Goal: Task Accomplishment & Management: Complete application form

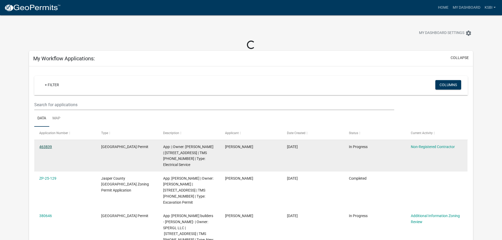
click at [45, 147] on link "463839" at bounding box center [45, 147] width 13 height 4
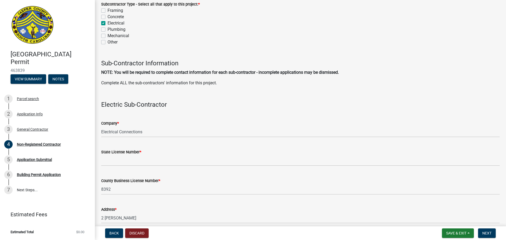
scroll to position [500, 0]
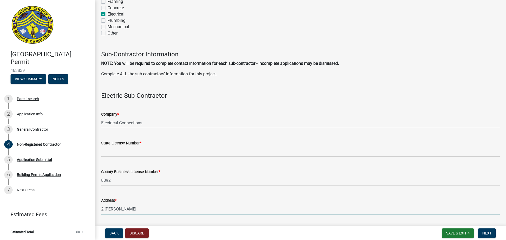
click at [125, 208] on input "2 Burley Lan" at bounding box center [300, 209] width 398 height 11
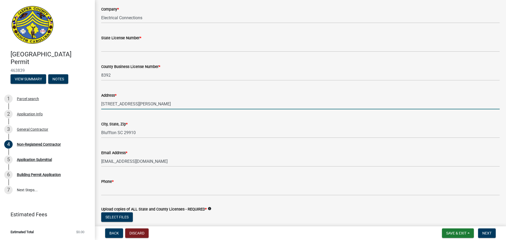
scroll to position [606, 0]
type input "2 Burley Lane"
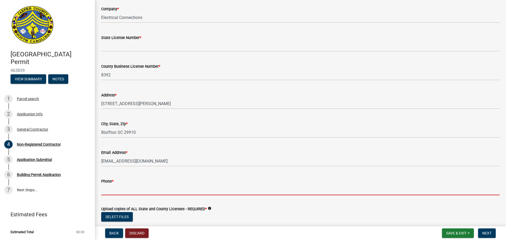
click at [115, 187] on input "Phone *" at bounding box center [300, 189] width 398 height 11
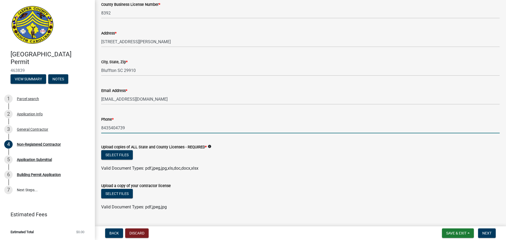
scroll to position [679, 0]
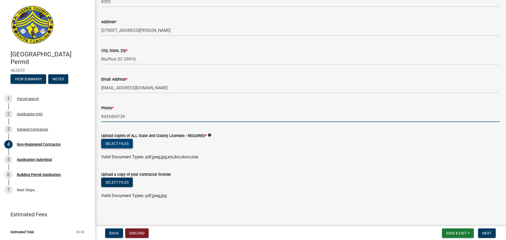
type input "8435404739"
click at [112, 141] on button "Select files" at bounding box center [117, 143] width 32 height 9
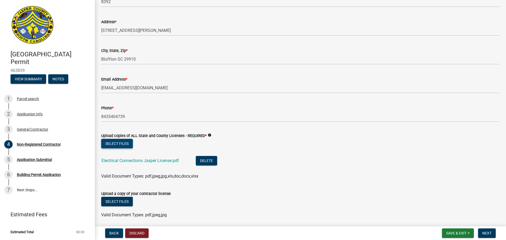
click at [116, 143] on button "Select files" at bounding box center [117, 143] width 32 height 9
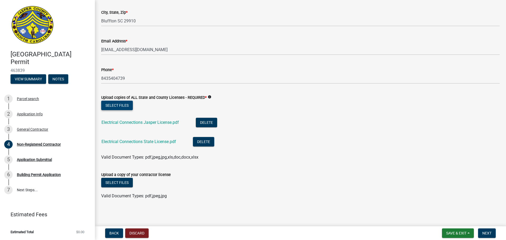
scroll to position [717, 0]
click at [117, 183] on button "Select files" at bounding box center [117, 181] width 32 height 9
click at [87, 26] on header "Jasper County Building Permit 463839 View Summary Notes" at bounding box center [47, 44] width 95 height 89
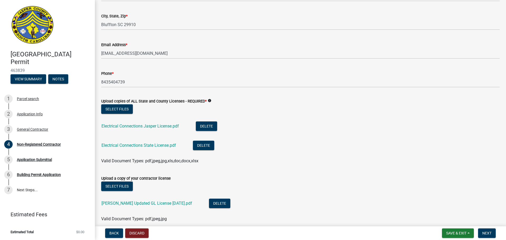
scroll to position [737, 0]
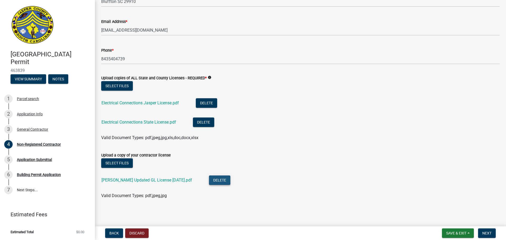
click at [209, 180] on button "Delete" at bounding box center [219, 179] width 21 height 9
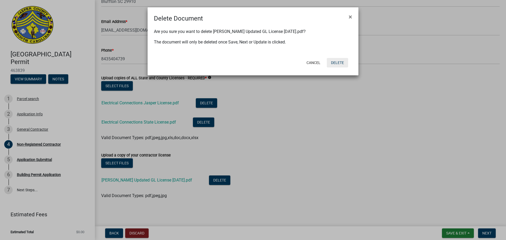
click at [336, 63] on button "Delete" at bounding box center [337, 62] width 21 height 9
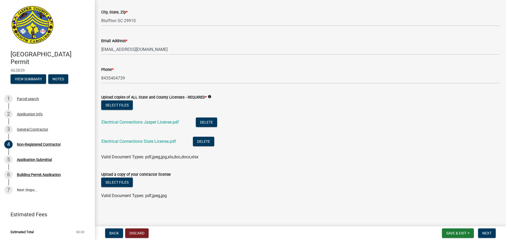
scroll to position [717, 0]
click at [123, 181] on button "Select files" at bounding box center [117, 181] width 32 height 9
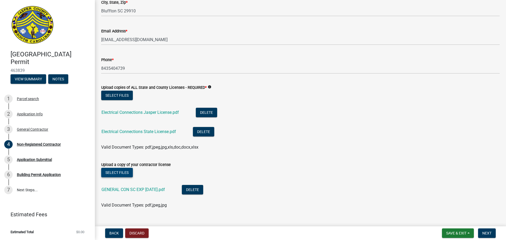
scroll to position [737, 0]
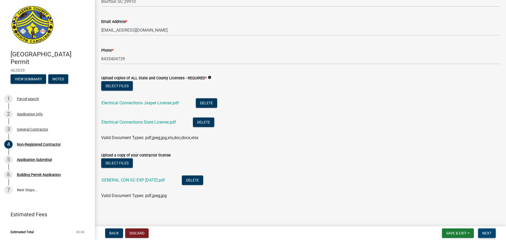
click at [490, 231] on span "Next" at bounding box center [486, 233] width 9 height 4
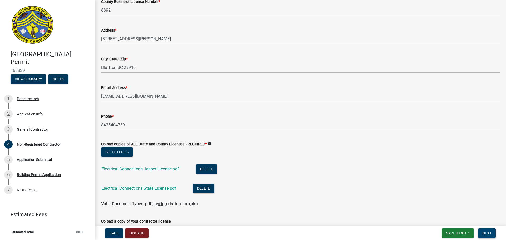
scroll to position [532, 0]
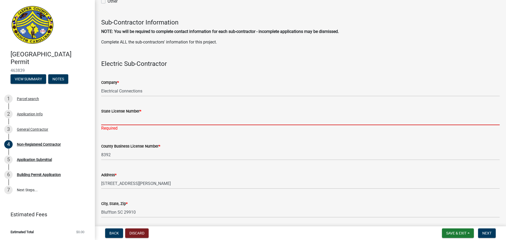
click at [104, 119] on input "State License Number *" at bounding box center [300, 119] width 398 height 11
click at [109, 119] on input "State License Number *" at bounding box center [300, 119] width 398 height 11
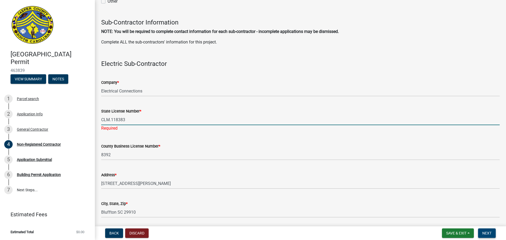
type input "CLM.118383"
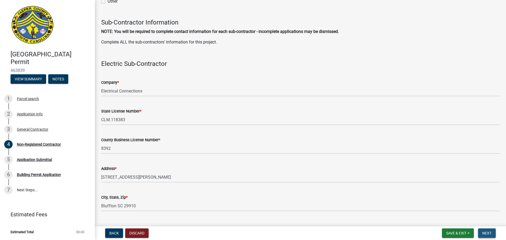
click at [489, 231] on span "Next" at bounding box center [486, 233] width 9 height 4
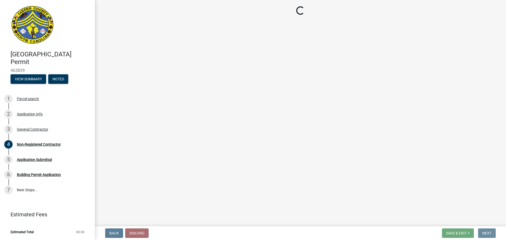
scroll to position [0, 0]
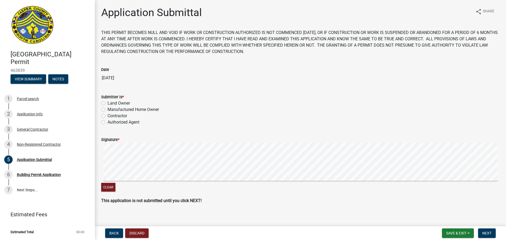
click at [107, 116] on label "Contractor" at bounding box center [116, 116] width 19 height 6
click at [107, 116] on input "Contractor" at bounding box center [108, 114] width 3 height 3
radio input "true"
click at [185, 195] on wm-data-entity-input "Signature * Clear" at bounding box center [300, 163] width 398 height 67
click at [274, 205] on wm-data-entity-input-list "THIS PERMIT BECOMES NULL AND VOID IF WORK OR CONSTRUCTION AUTHORIZED IS NOT COM…" at bounding box center [300, 118] width 398 height 179
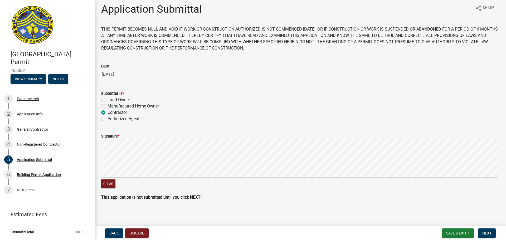
scroll to position [4, 0]
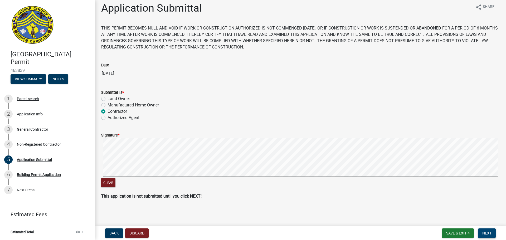
click at [484, 231] on span "Next" at bounding box center [486, 233] width 9 height 4
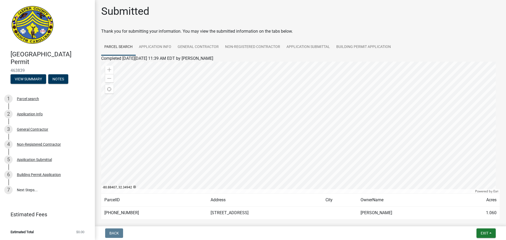
scroll to position [0, 0]
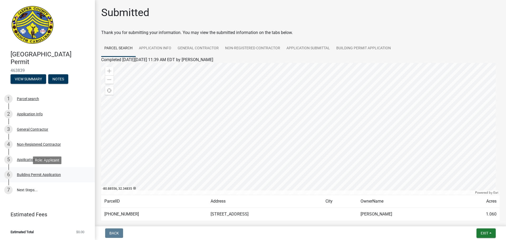
click at [41, 177] on div "6 Building Permit Application" at bounding box center [45, 174] width 82 height 8
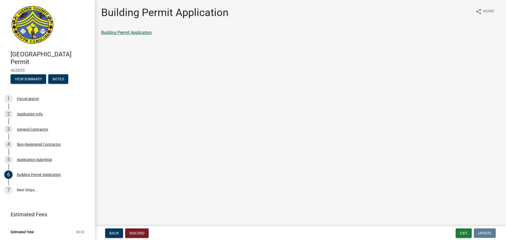
click at [146, 33] on link "Building Permit Application" at bounding box center [126, 32] width 51 height 5
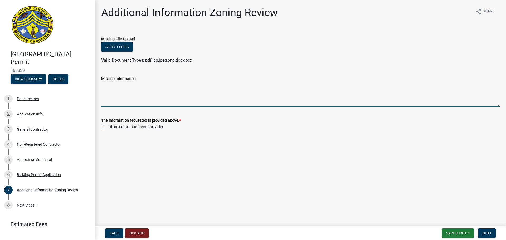
click at [104, 100] on textarea "Missing Information" at bounding box center [300, 94] width 398 height 25
click at [103, 100] on textarea "Missing Information" at bounding box center [300, 94] width 398 height 25
type textarea "power for future irrigation well"
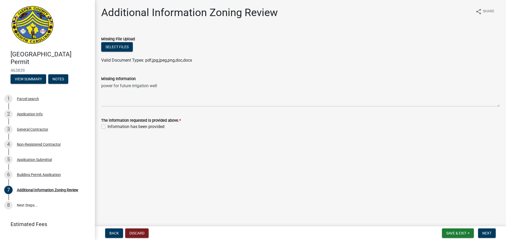
click at [107, 127] on label "Information has been provided" at bounding box center [135, 127] width 57 height 6
click at [107, 127] on input "Information has been provided" at bounding box center [108, 125] width 3 height 3
checkbox input "true"
click at [446, 230] on button "Save & Exit" at bounding box center [458, 232] width 32 height 9
